Goal: Navigation & Orientation: Find specific page/section

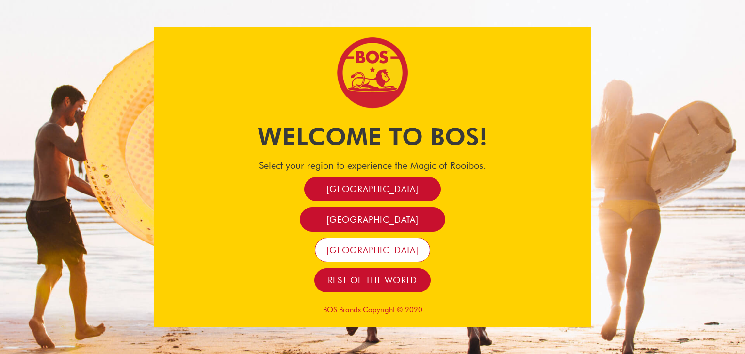
click at [378, 249] on span "[GEOGRAPHIC_DATA]" at bounding box center [372, 249] width 92 height 11
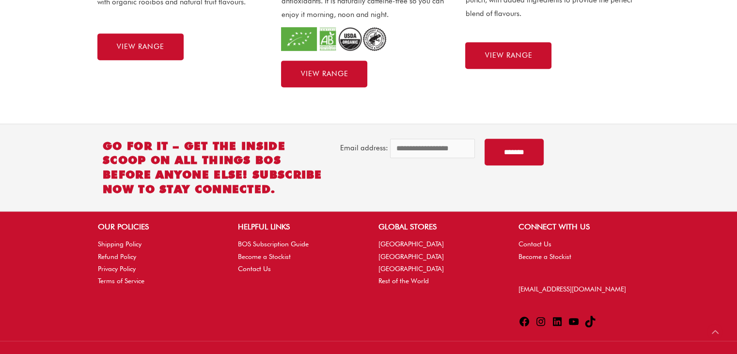
scroll to position [510, 0]
